Goal: Task Accomplishment & Management: Complete application form

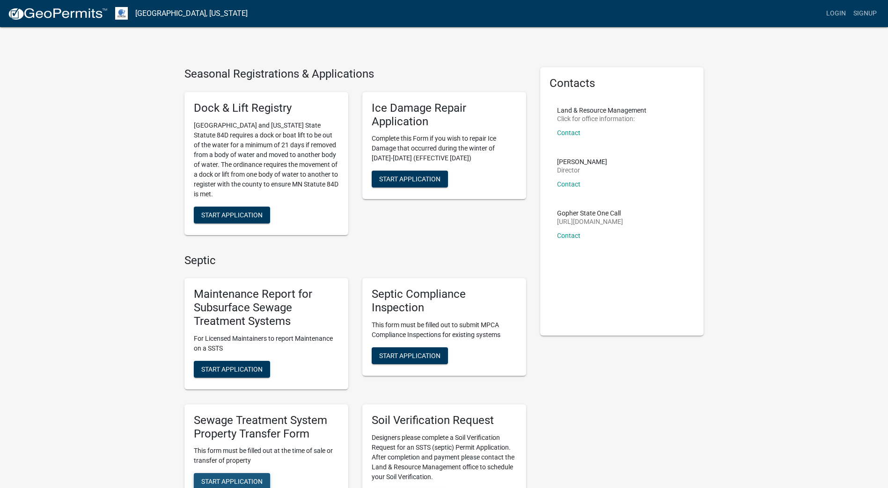
click at [236, 480] on span "Start Application" at bounding box center [231, 481] width 61 height 7
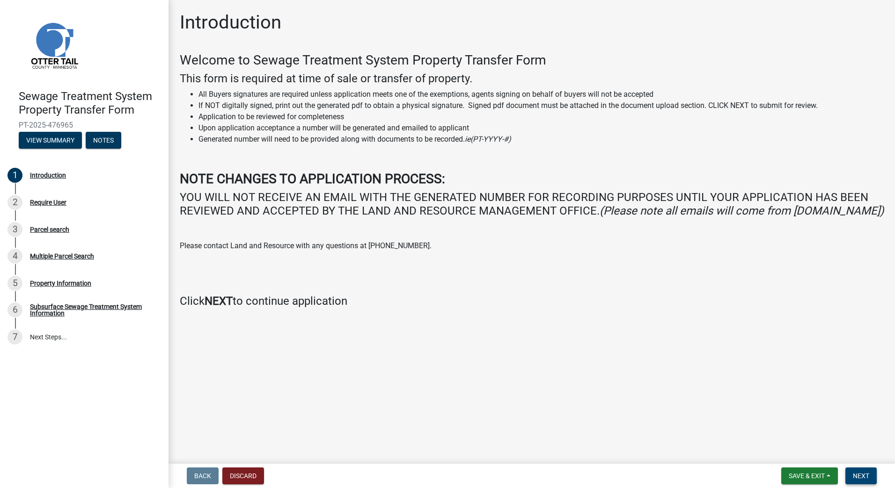
click at [863, 472] on button "Next" at bounding box center [860, 476] width 31 height 17
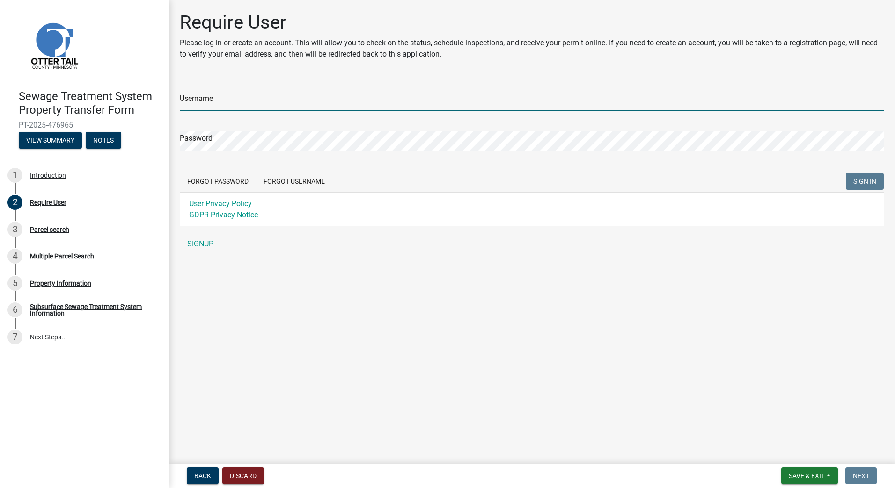
click at [215, 98] on input "Username" at bounding box center [532, 101] width 704 height 19
type input "kfjestad"
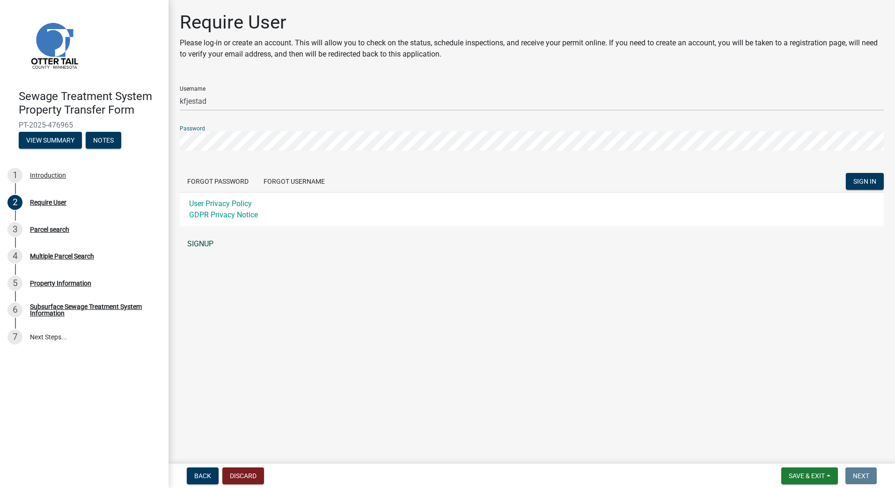
click at [198, 241] on link "SIGNUP" at bounding box center [532, 244] width 704 height 19
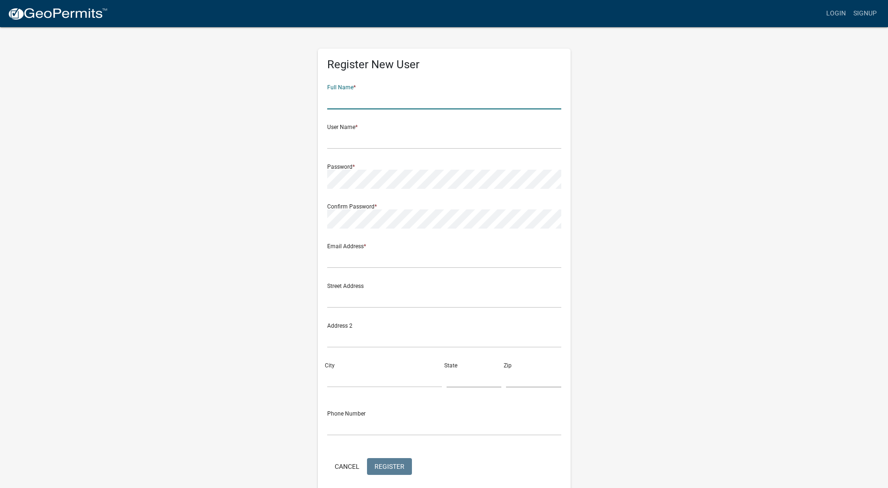
click at [370, 106] on input "text" at bounding box center [444, 99] width 234 height 19
click at [354, 99] on input "[PERSON_NAME]" at bounding box center [444, 99] width 234 height 19
type input "[PERSON_NAME]"
type input "kfjestad"
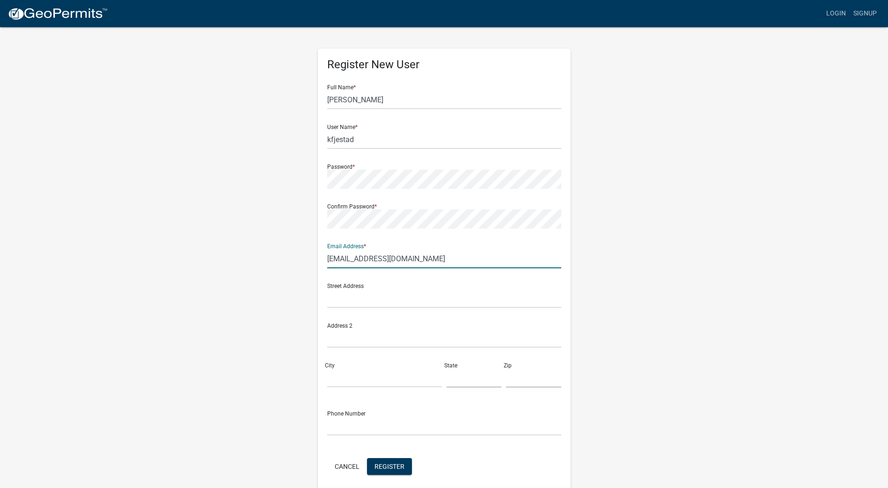
type input "[EMAIL_ADDRESS][DOMAIN_NAME]"
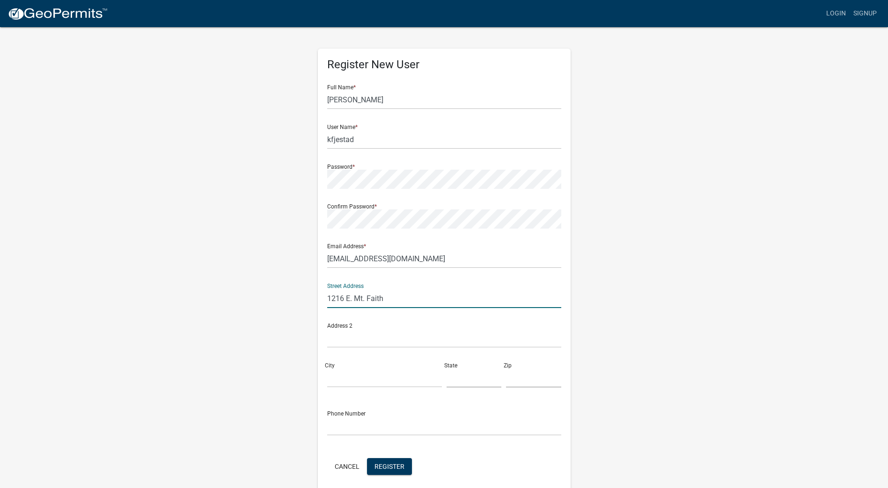
type input "1216 E. Mt. Faith"
type input "Fergus Falls"
type input "MN"
type input "56537"
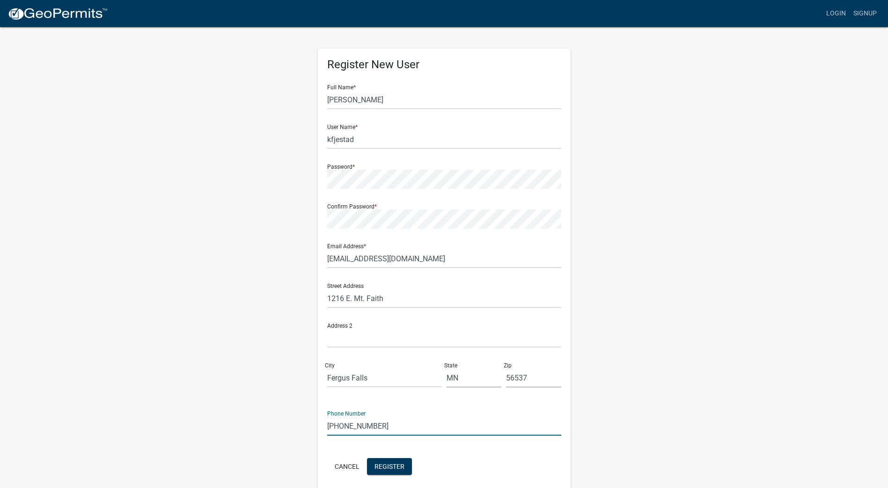
type input "[PHONE_NUMBER]"
click at [392, 301] on input "1216 E. Mt. Faith" at bounding box center [444, 298] width 234 height 19
type input "1216 E. Mt. [GEOGRAPHIC_DATA]."
click at [391, 464] on span "Register" at bounding box center [389, 466] width 30 height 7
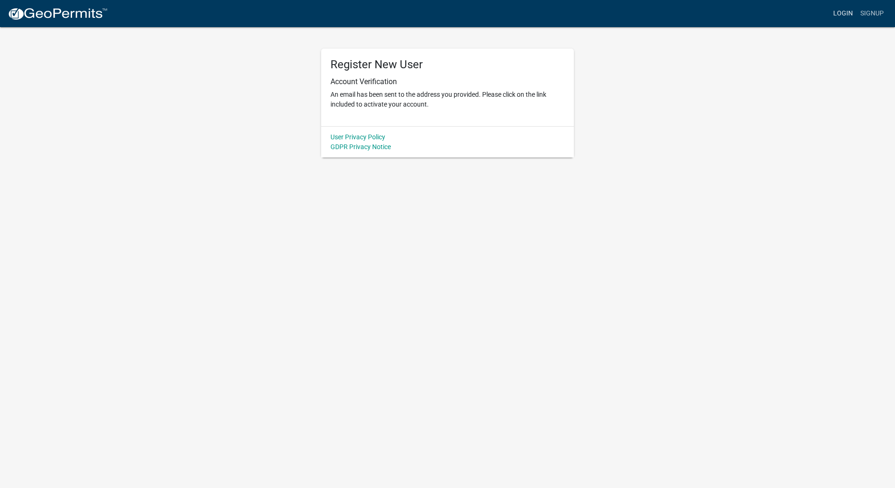
click at [847, 15] on link "Login" at bounding box center [842, 14] width 27 height 18
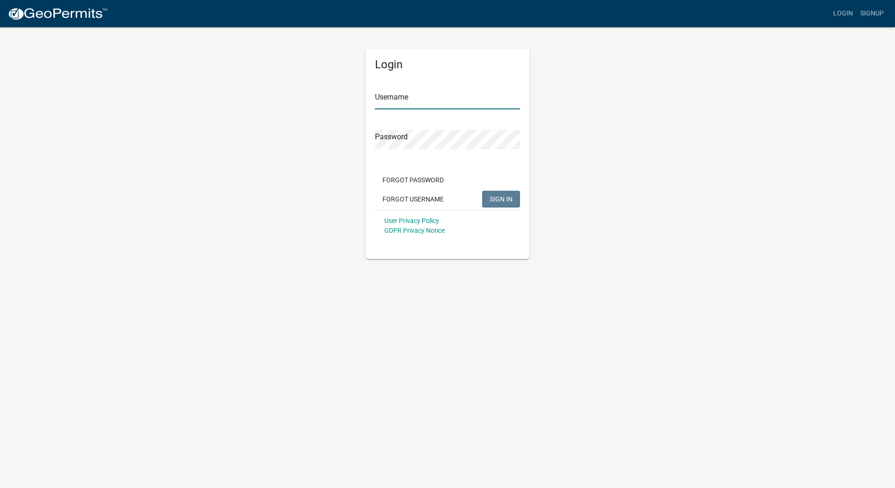
click at [443, 102] on input "Username" at bounding box center [447, 99] width 145 height 19
type input "kfjestad"
click at [492, 197] on span "SIGN IN" at bounding box center [500, 198] width 23 height 7
